Goal: Task Accomplishment & Management: Manage account settings

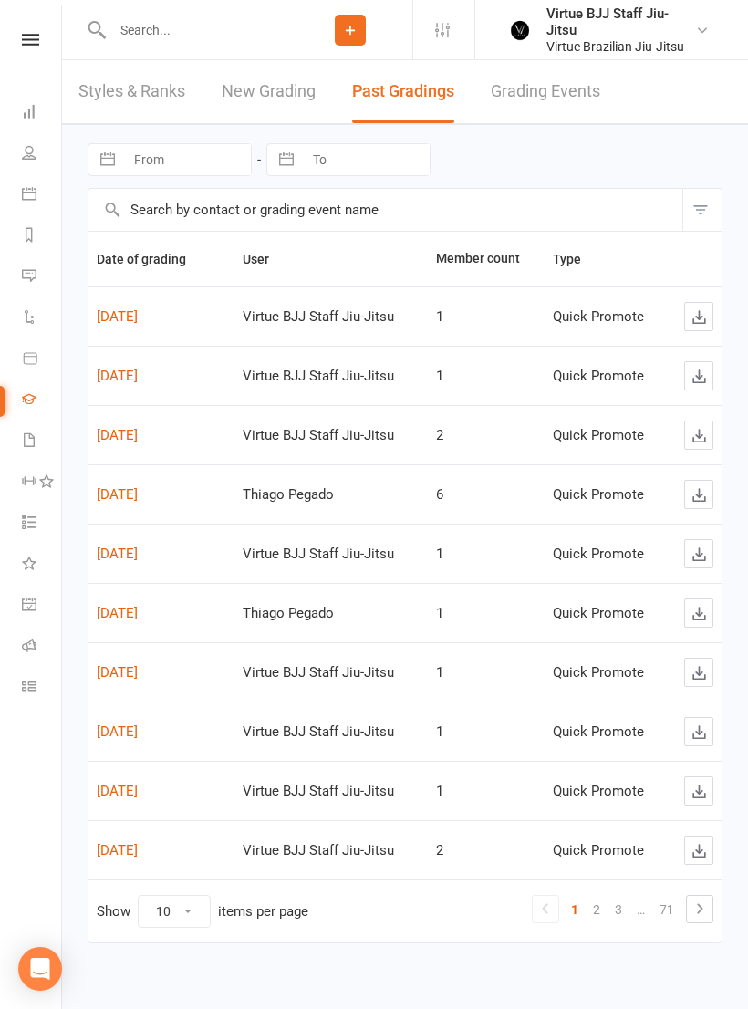
click at [33, 157] on icon at bounding box center [29, 152] width 15 height 15
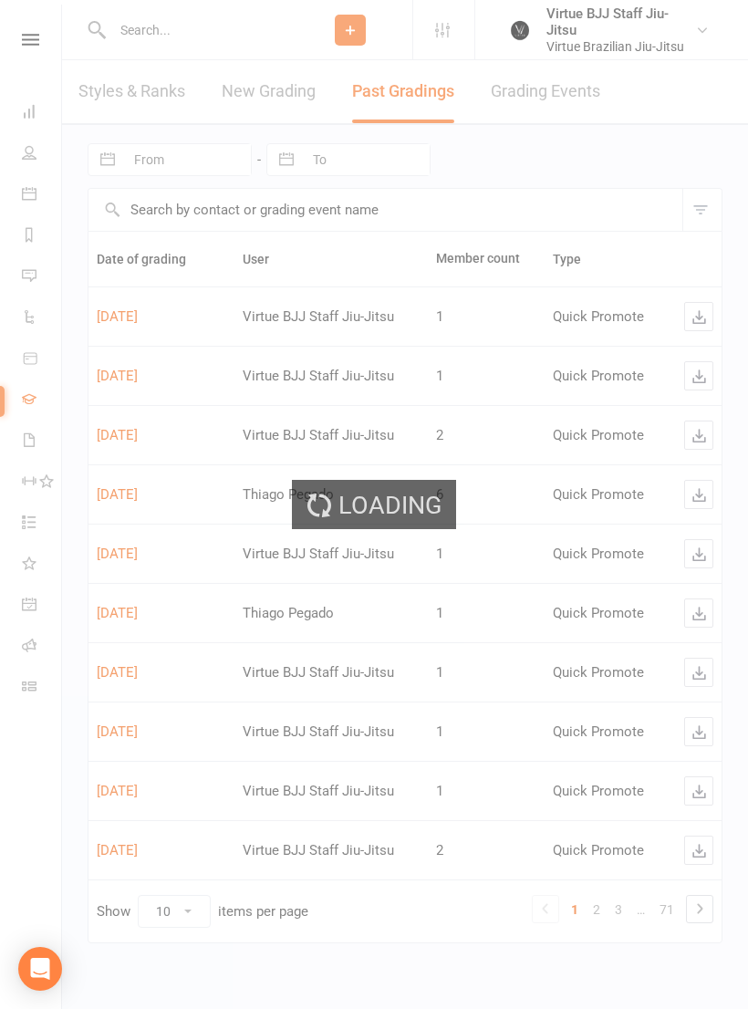
select select "100"
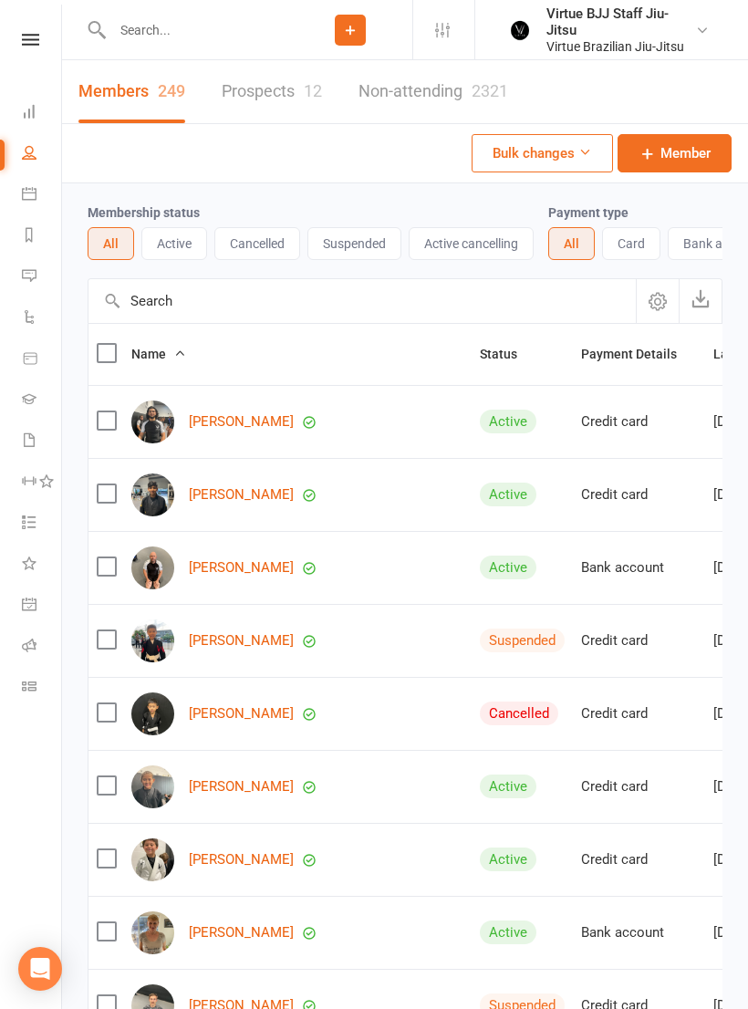
click at [437, 89] on link "Non-attending 2321" at bounding box center [433, 91] width 150 height 63
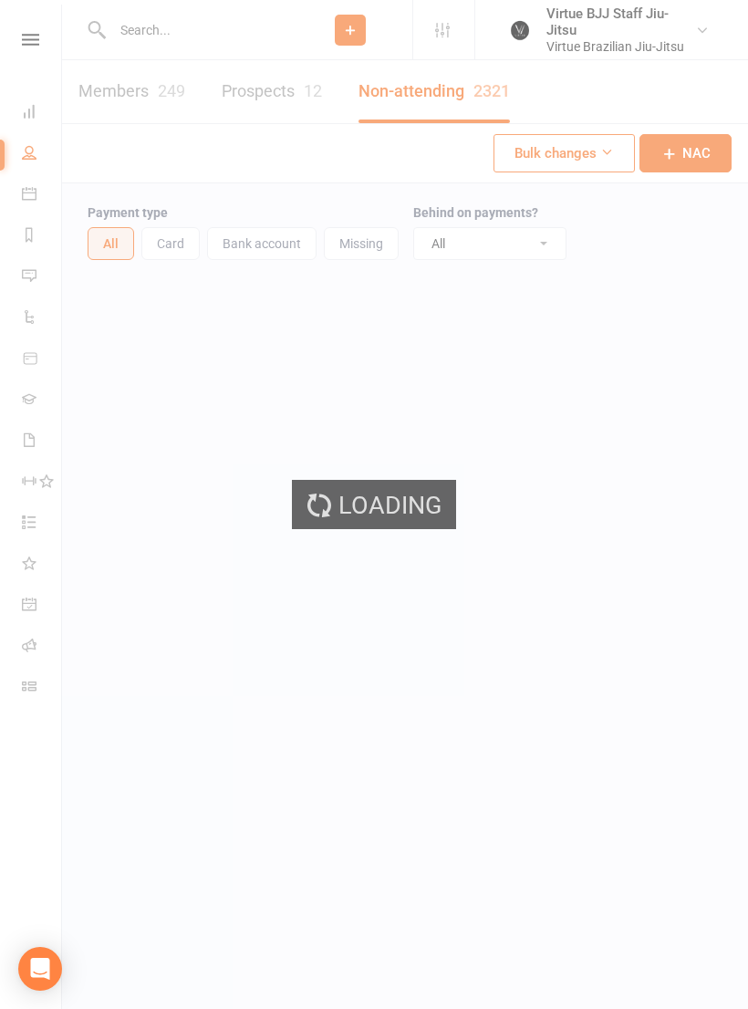
select select "100"
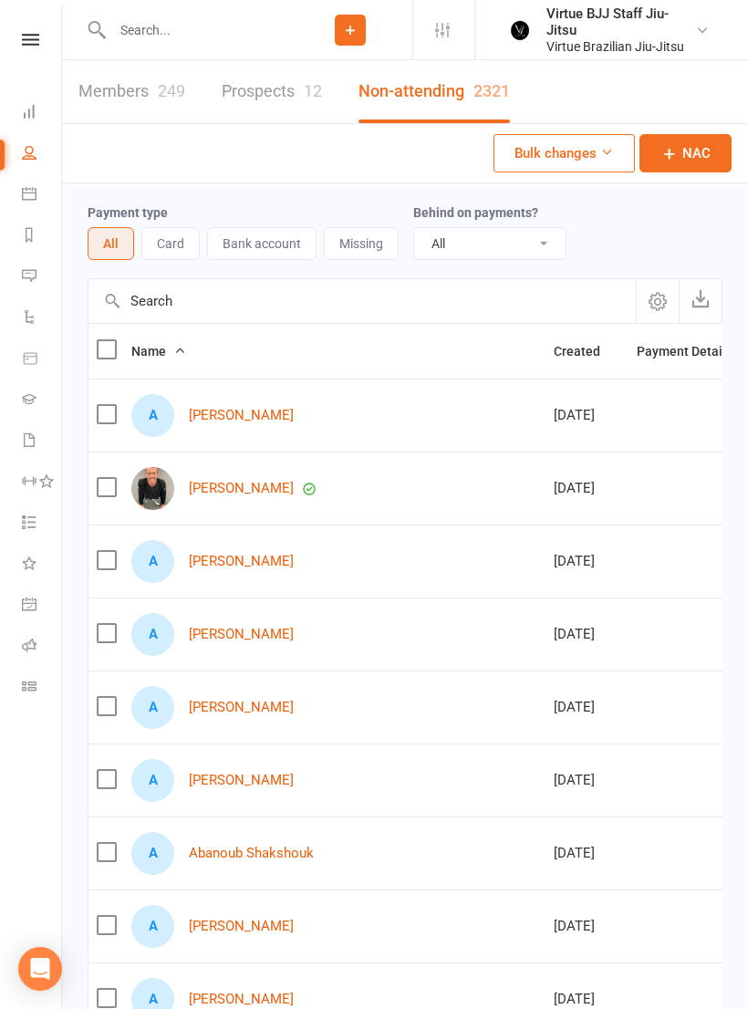
click at [554, 357] on span "Created" at bounding box center [587, 351] width 67 height 15
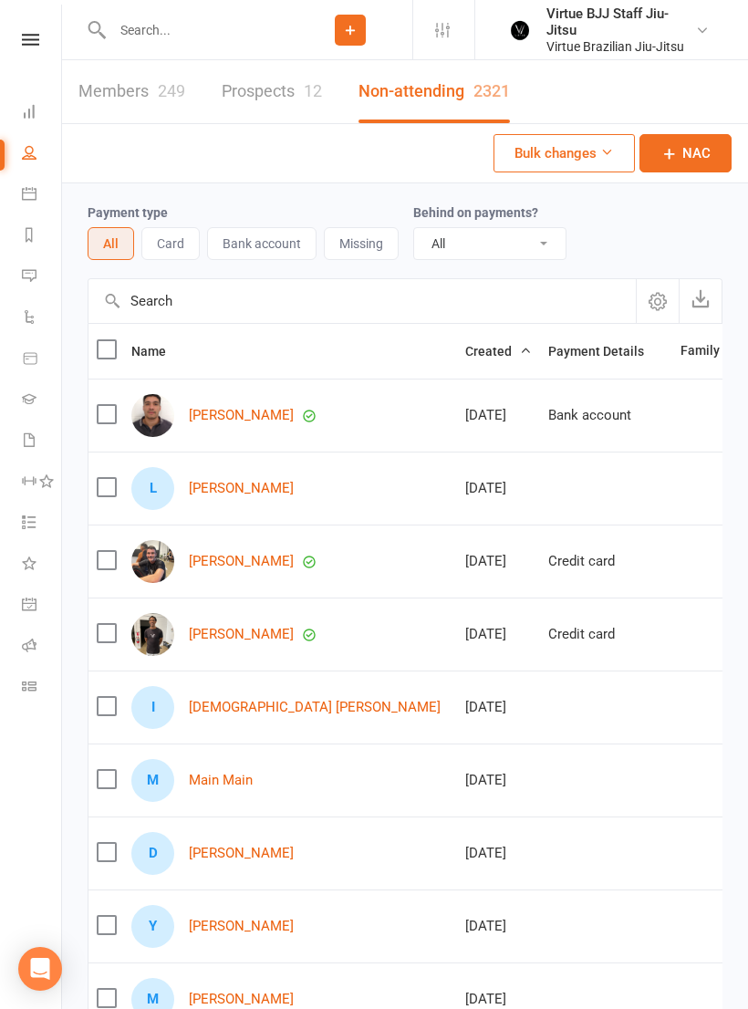
click at [465, 348] on span "Created" at bounding box center [498, 351] width 67 height 15
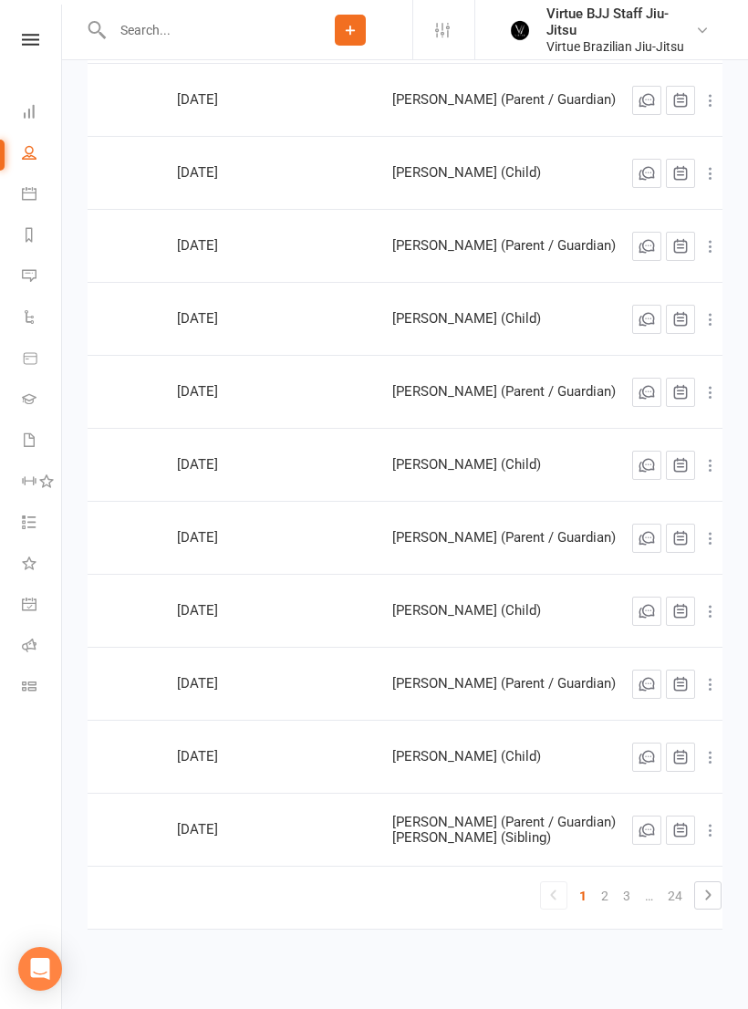
scroll to position [0, 260]
click at [596, 896] on link "2" at bounding box center [606, 896] width 22 height 26
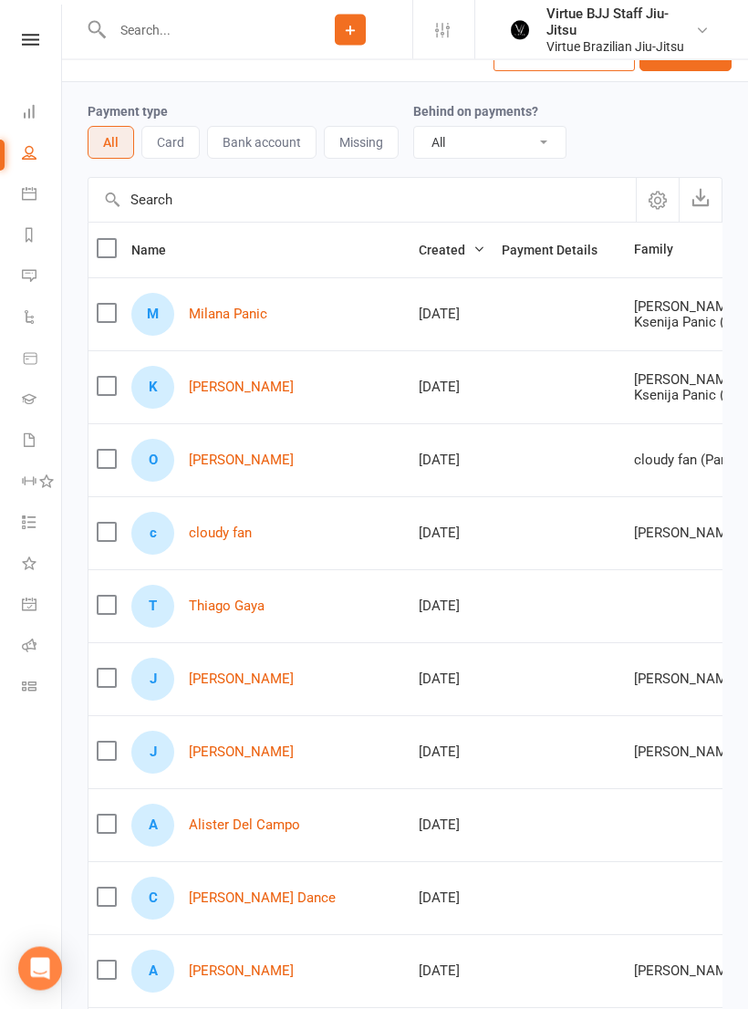
scroll to position [8, 0]
